Goal: Task Accomplishment & Management: Manage account settings

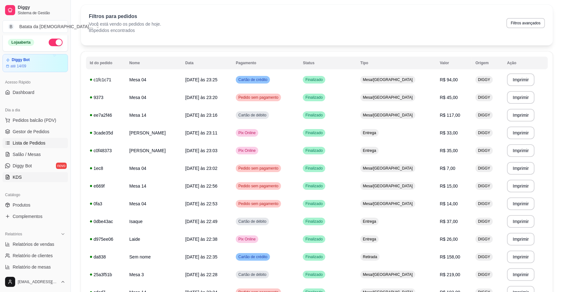
scroll to position [39, 0]
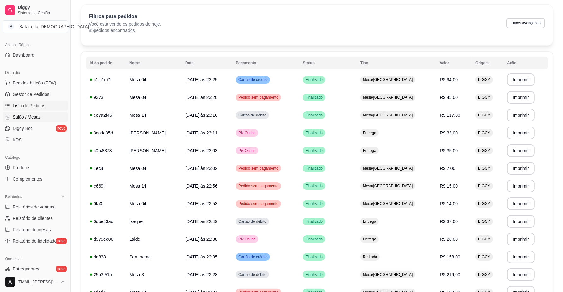
click at [27, 121] on link "Salão / Mesas" at bounding box center [35, 117] width 65 height 10
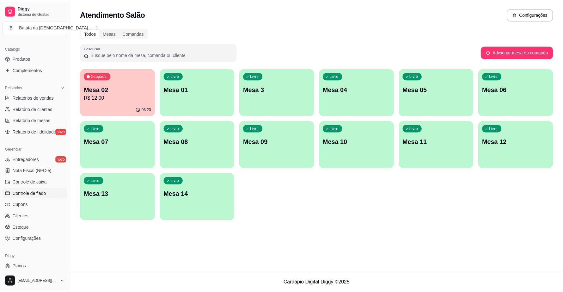
scroll to position [158, 0]
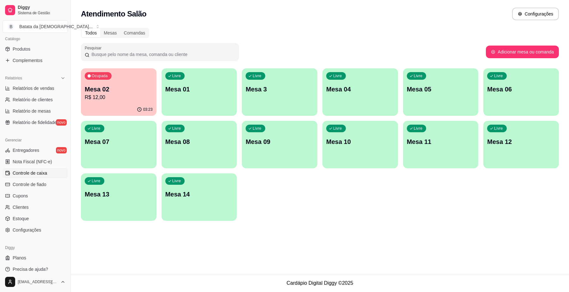
click at [50, 175] on link "Controle de caixa" at bounding box center [35, 173] width 65 height 10
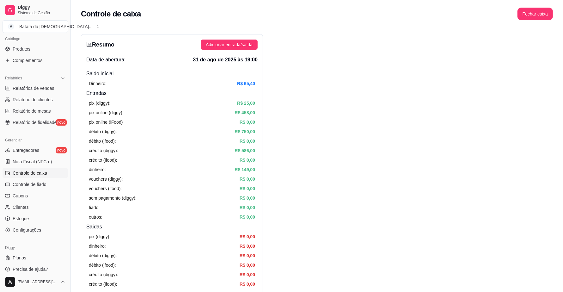
scroll to position [163, 0]
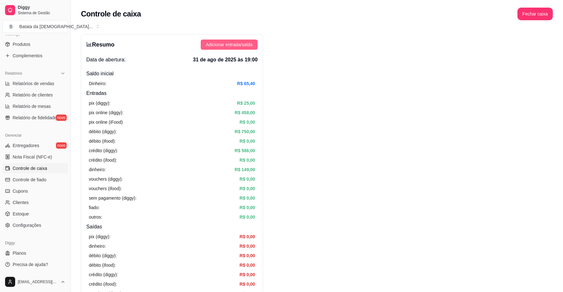
click at [226, 48] on span "Adicionar entrada/saída" at bounding box center [229, 44] width 47 height 7
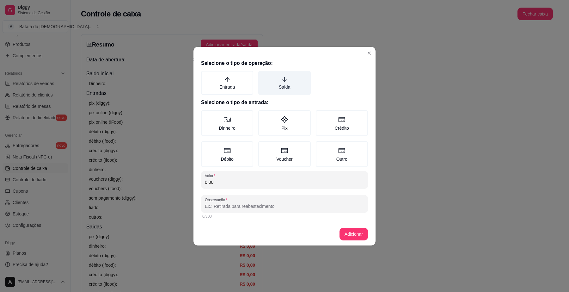
click at [277, 75] on label "Saída" at bounding box center [284, 83] width 52 height 24
click at [263, 75] on button "Saída" at bounding box center [260, 72] width 5 height 5
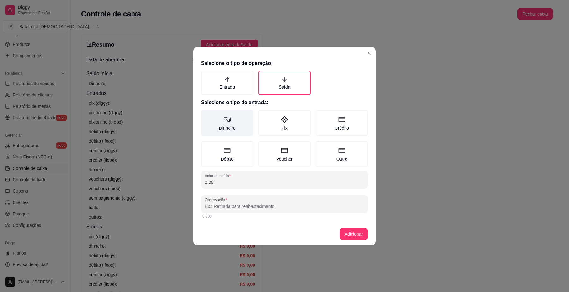
click at [236, 119] on label "Dinheiro" at bounding box center [227, 123] width 52 height 26
click at [206, 115] on button "Dinheiro" at bounding box center [203, 112] width 5 height 5
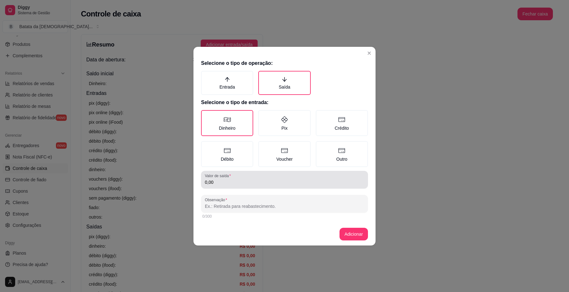
click at [232, 181] on input "0,00" at bounding box center [284, 182] width 159 height 6
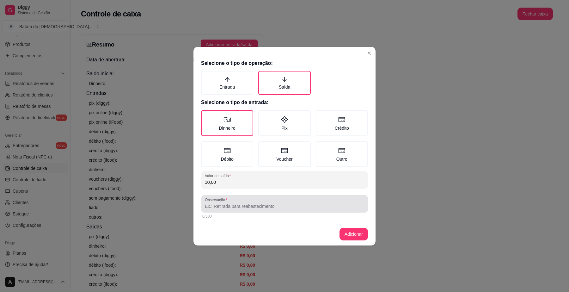
type input "10,00"
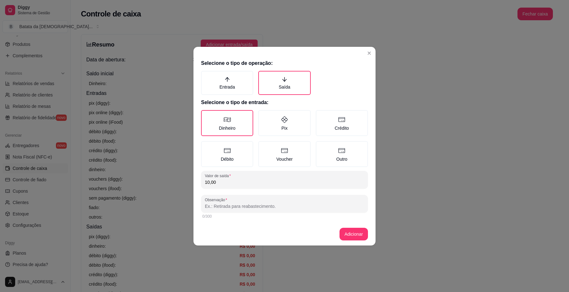
click at [241, 206] on input "Observação" at bounding box center [284, 206] width 159 height 6
type input "vitor vale"
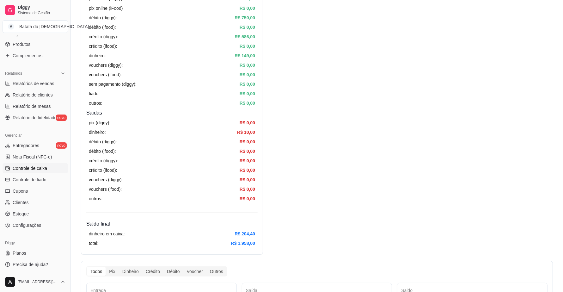
scroll to position [0, 0]
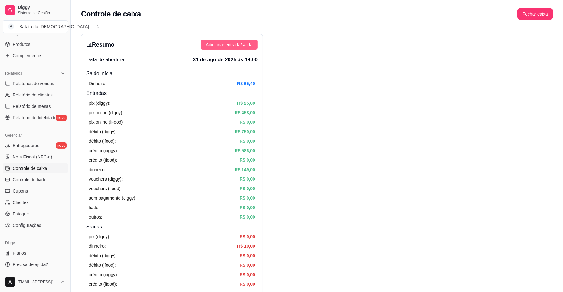
click at [209, 40] on button "Adicionar entrada/saída" at bounding box center [229, 44] width 57 height 10
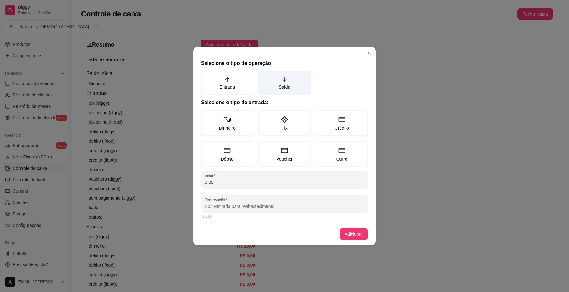
click at [289, 85] on label "Saída" at bounding box center [284, 83] width 52 height 24
click at [263, 75] on button "Saída" at bounding box center [260, 72] width 5 height 5
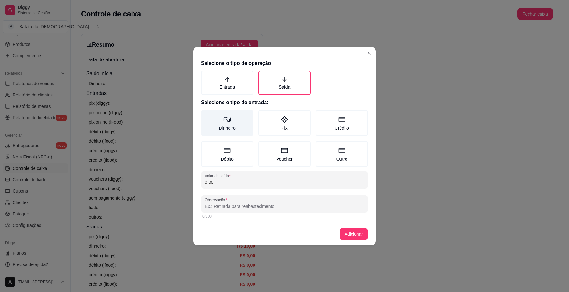
click at [243, 121] on label "Dinheiro" at bounding box center [227, 123] width 52 height 26
click at [206, 115] on button "Dinheiro" at bounding box center [203, 112] width 5 height 5
click at [236, 179] on input "0,00" at bounding box center [284, 182] width 159 height 6
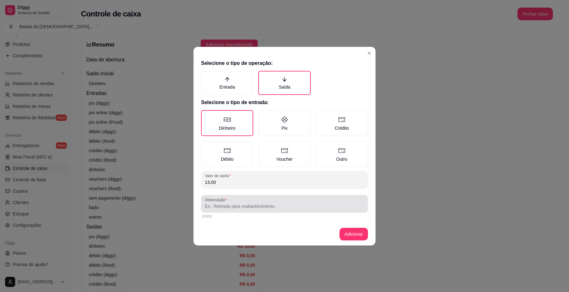
type input "13,00"
click at [235, 203] on input "Observação" at bounding box center [284, 206] width 159 height 6
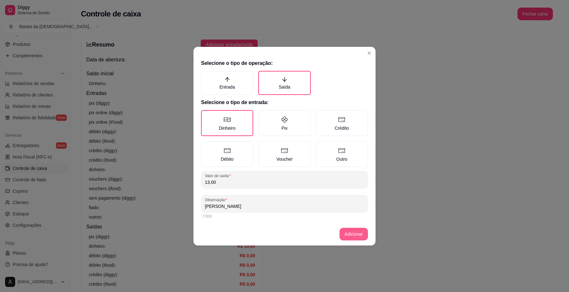
type input "[PERSON_NAME]"
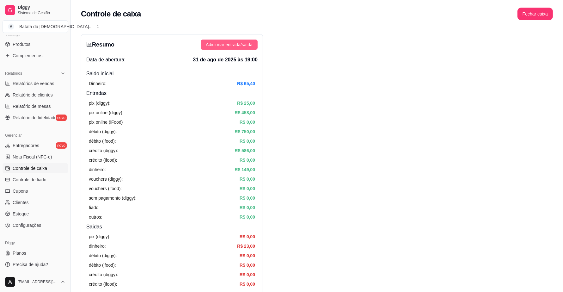
click at [231, 46] on span "Adicionar entrada/saída" at bounding box center [229, 44] width 47 height 7
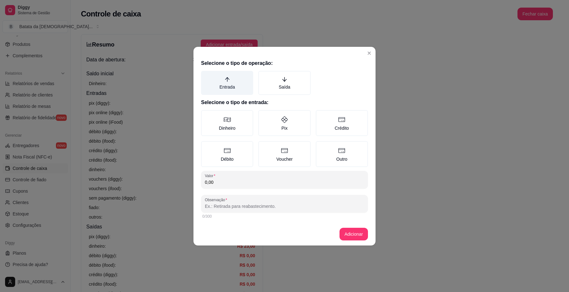
click at [228, 80] on icon "arrow-up" at bounding box center [227, 79] width 6 height 6
click at [206, 75] on button "Entrada" at bounding box center [203, 72] width 5 height 5
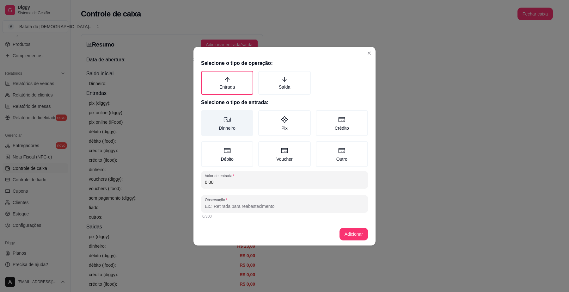
click at [238, 125] on label "Dinheiro" at bounding box center [227, 123] width 52 height 26
click at [206, 115] on button "Dinheiro" at bounding box center [203, 112] width 5 height 5
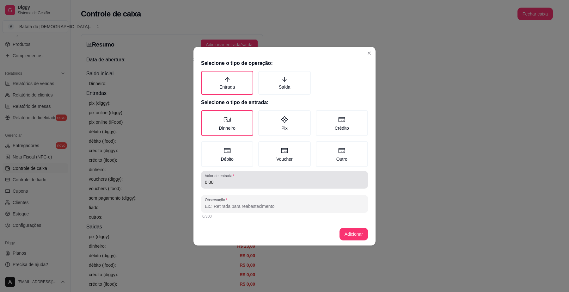
click at [240, 174] on div "0,00" at bounding box center [284, 179] width 159 height 13
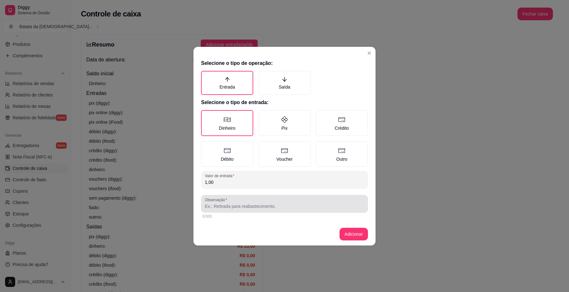
type input "1,00"
click at [301, 201] on div at bounding box center [284, 203] width 159 height 13
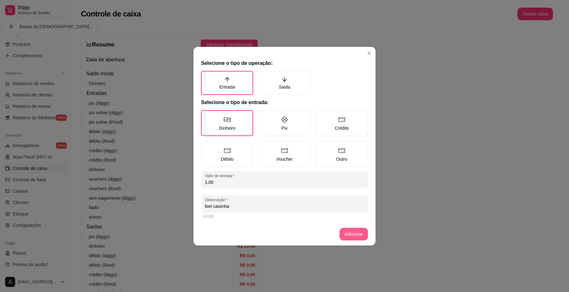
type input "biel caixinha"
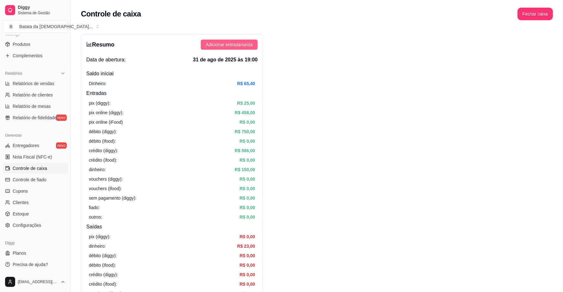
click at [237, 46] on span "Adicionar entrada/saída" at bounding box center [229, 44] width 47 height 7
click at [539, 16] on button "Fechar caixa" at bounding box center [534, 14] width 35 height 13
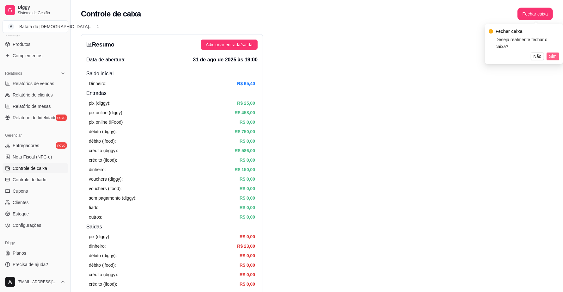
click at [554, 53] on span "Sim" at bounding box center [553, 56] width 8 height 7
